Goal: Information Seeking & Learning: Learn about a topic

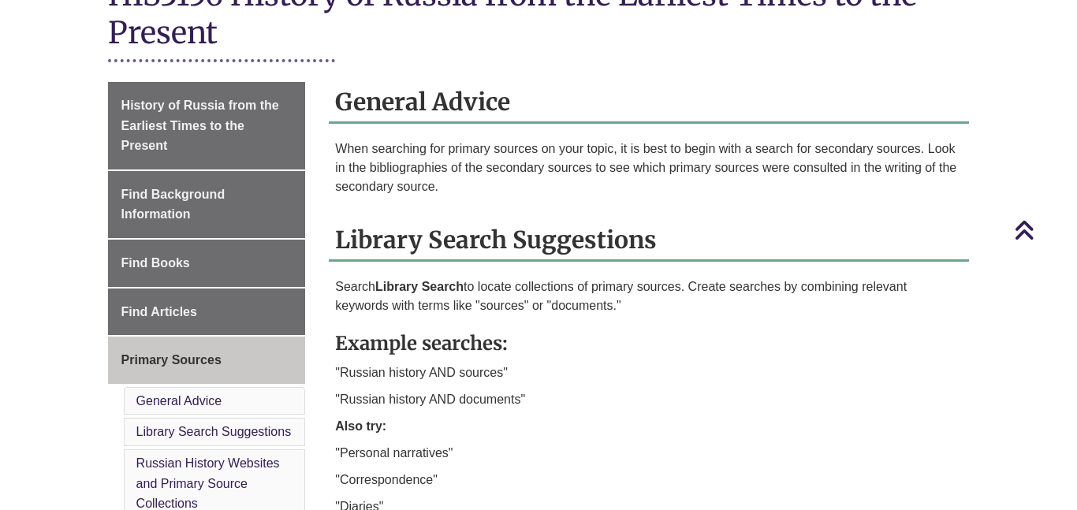
scroll to position [410, 0]
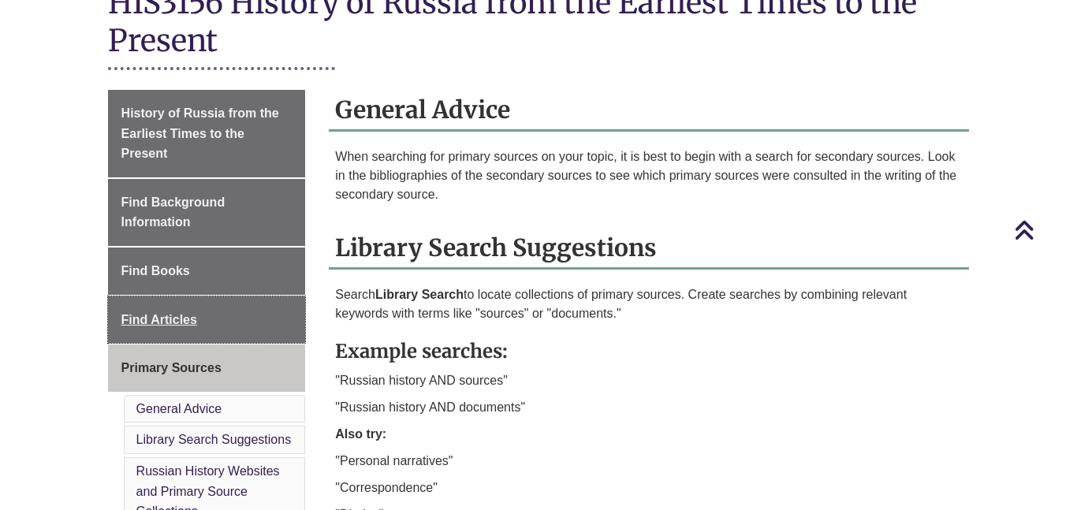
click at [259, 297] on link "Find Articles" at bounding box center [207, 320] width 198 height 47
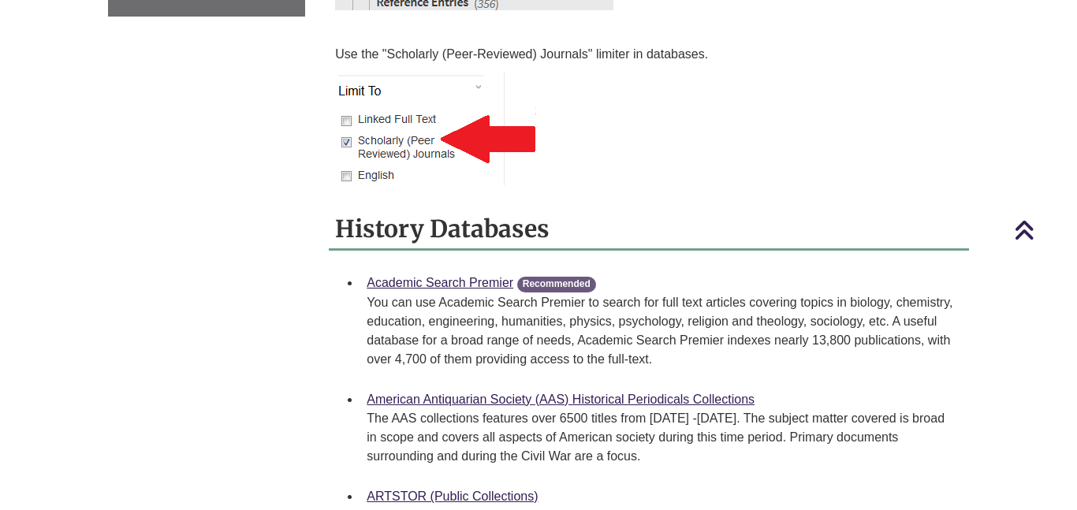
scroll to position [1071, 0]
click at [425, 294] on p "You can use Academic Search Premier to search for full text articles covering t…" at bounding box center [662, 332] width 590 height 76
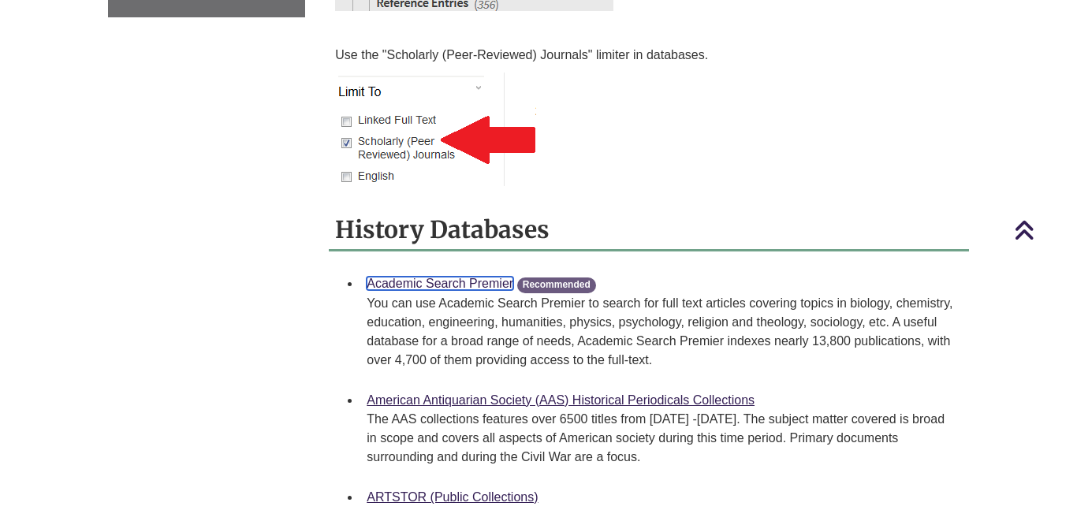
click at [427, 277] on link "Academic Search Premier" at bounding box center [440, 283] width 147 height 13
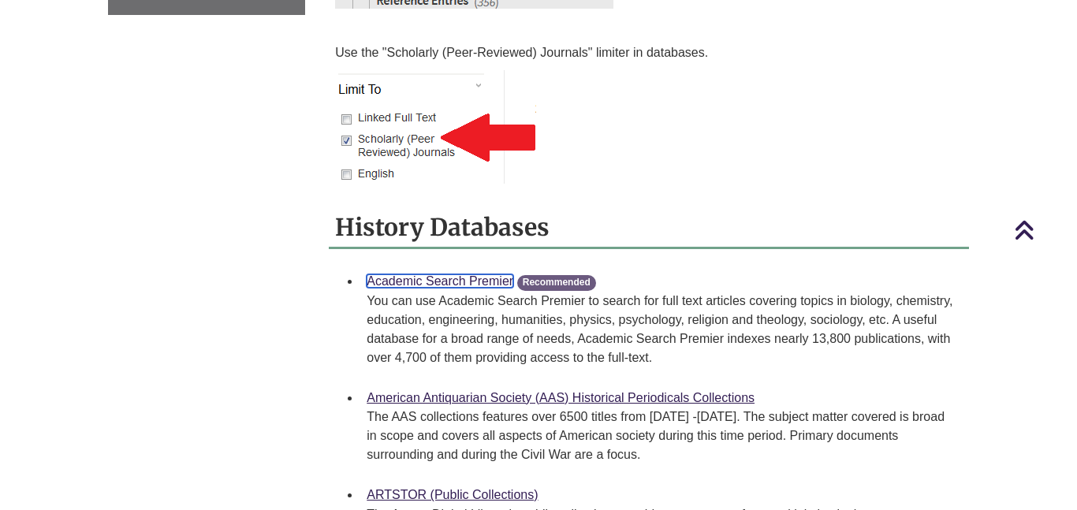
scroll to position [0, 0]
